Goal: Transaction & Acquisition: Register for event/course

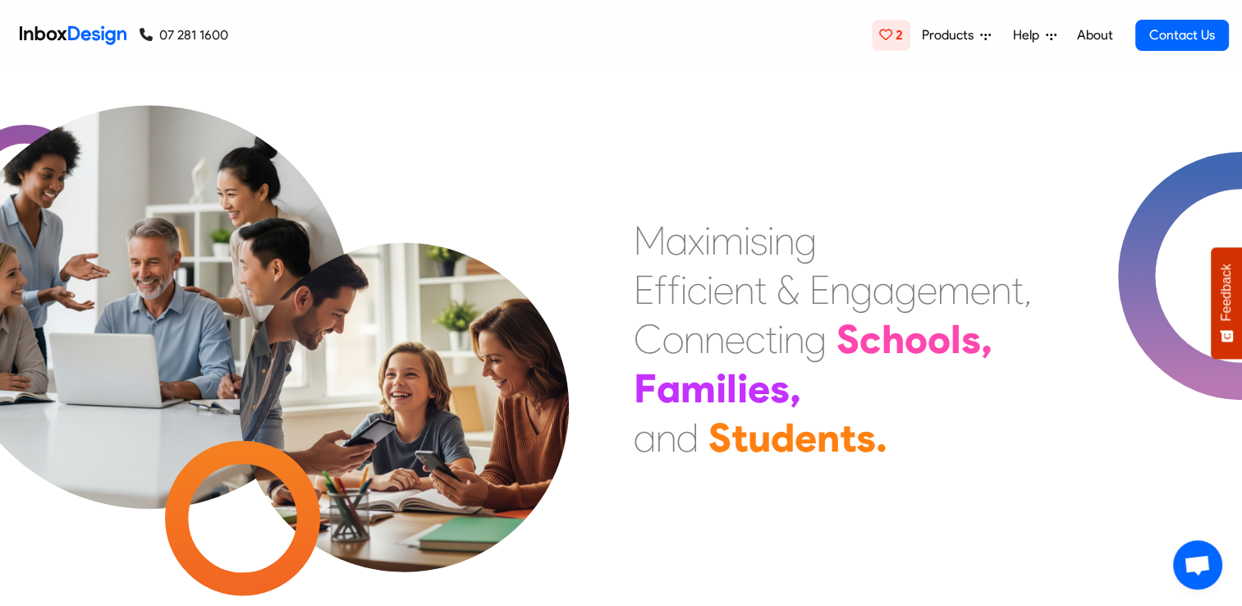
click at [949, 38] on span "Products" at bounding box center [951, 35] width 58 height 20
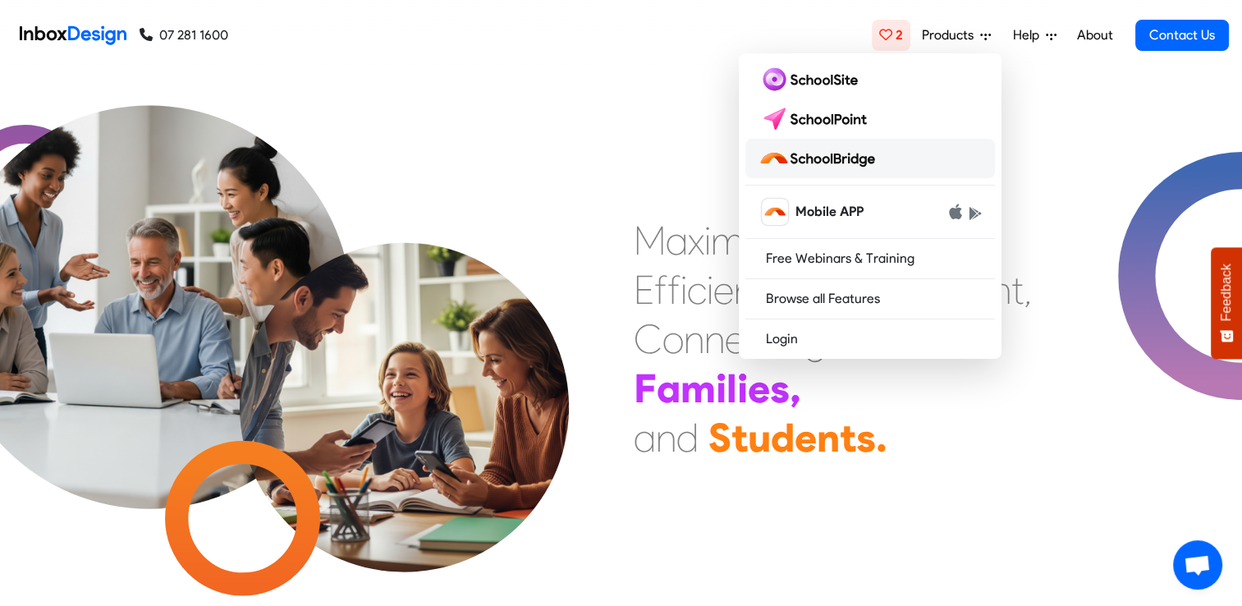
click at [835, 163] on img at bounding box center [819, 158] width 123 height 26
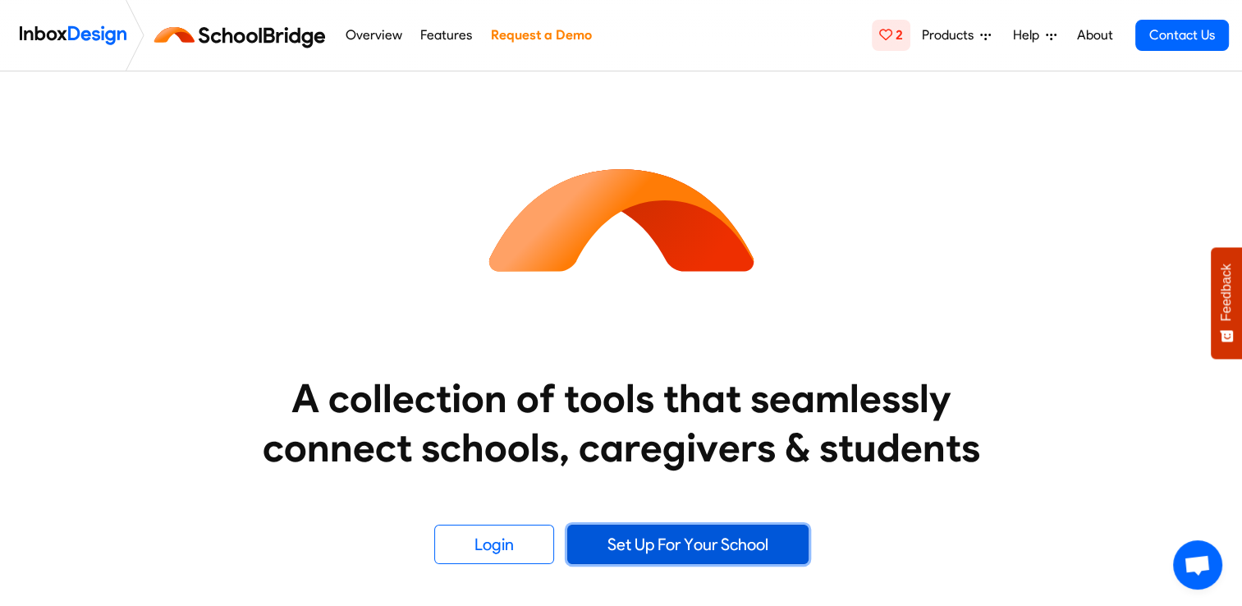
click at [676, 548] on link "Set Up For Your School" at bounding box center [687, 543] width 241 height 39
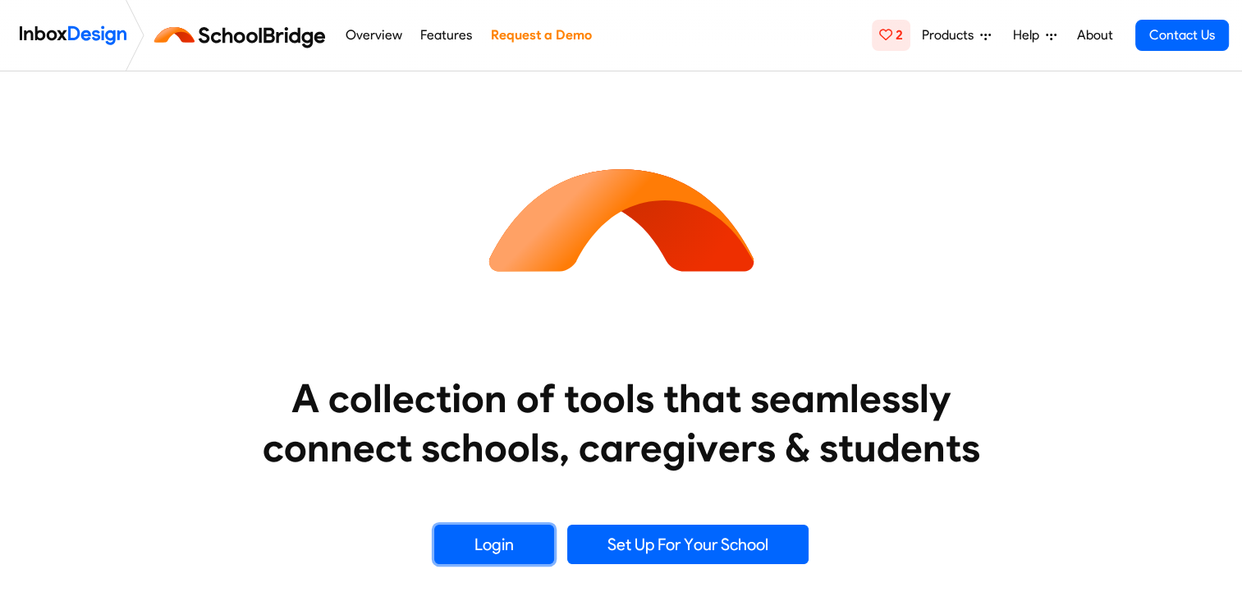
click at [462, 550] on link "Login" at bounding box center [494, 543] width 120 height 39
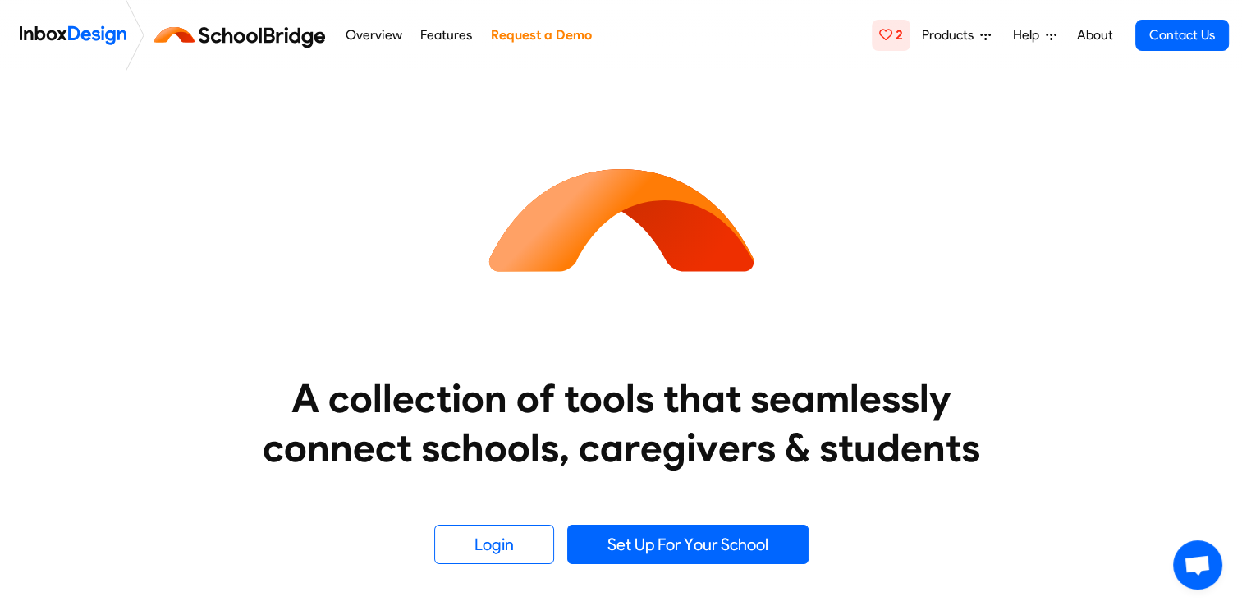
click at [955, 248] on div "A collection of tools that seamlessly connect schools, caregivers & students Lo…" at bounding box center [621, 317] width 1051 height 492
